Goal: Information Seeking & Learning: Learn about a topic

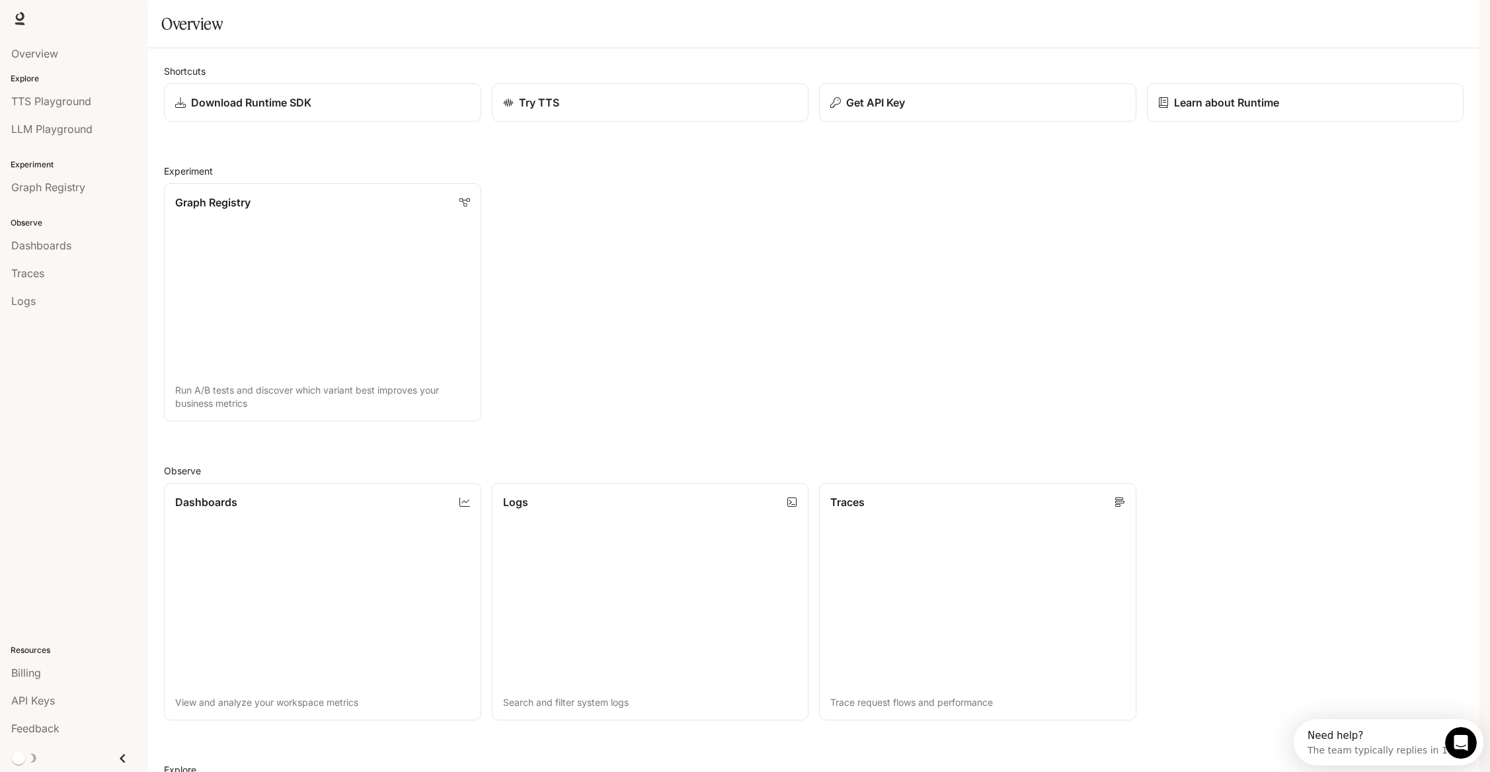
click at [1394, 19] on span "Documentation" at bounding box center [1399, 19] width 65 height 17
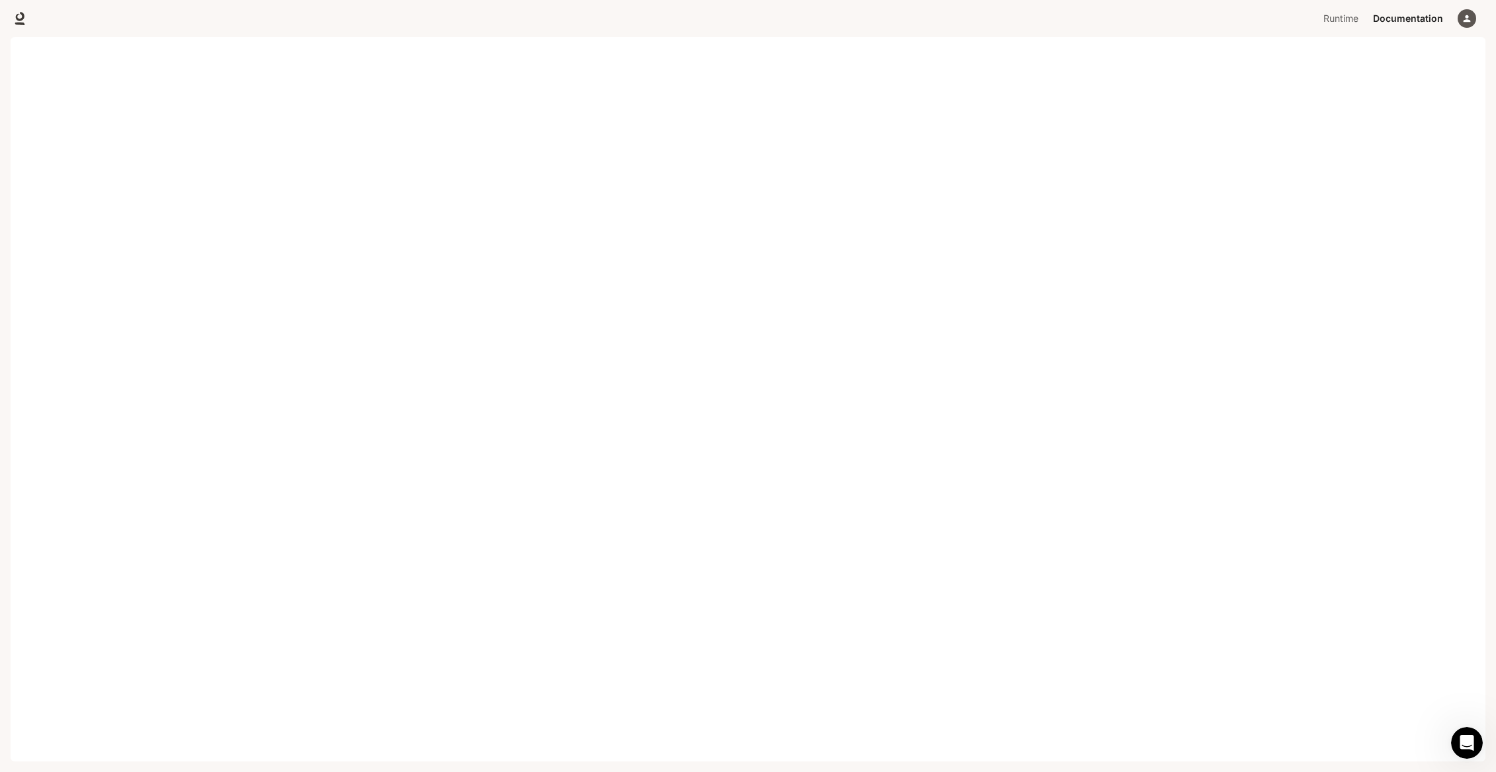
click at [1246, 22] on div "Runtime Runtime Documentation Documentation" at bounding box center [748, 18] width 1496 height 37
click at [1461, 19] on icon "button" at bounding box center [1466, 18] width 11 height 11
click at [1317, 229] on span "Sign out" at bounding box center [1381, 231] width 173 height 13
